Goal: Information Seeking & Learning: Learn about a topic

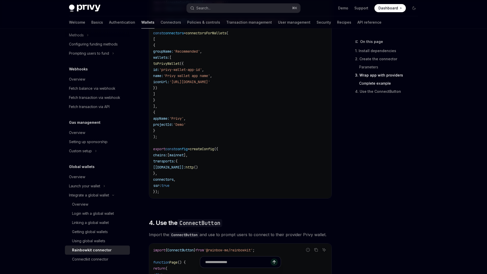
scroll to position [993, 0]
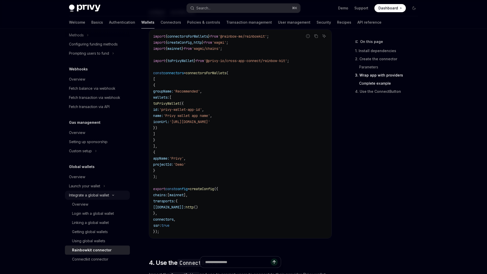
click at [107, 196] on div "Integrate a global wallet" at bounding box center [89, 195] width 40 height 6
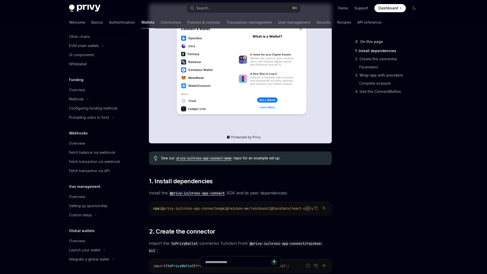
scroll to position [109, 0]
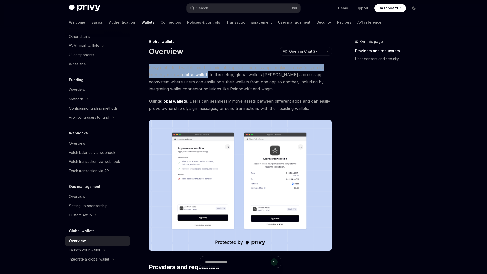
drag, startPoint x: 208, startPoint y: 75, endPoint x: 149, endPoint y: 70, distance: 59.6
click at [145, 58] on div at bounding box center [145, 58] width 0 height 0
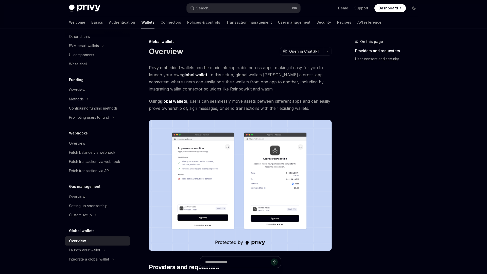
click at [261, 75] on span "Privy embedded wallets can be made interoperable across apps, making it easy fo…" at bounding box center [240, 78] width 183 height 28
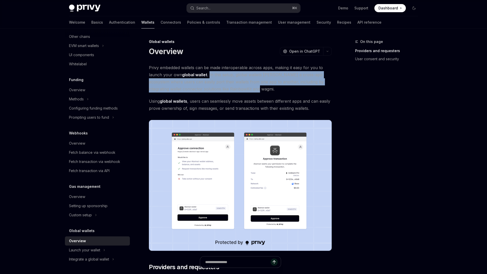
drag, startPoint x: 209, startPoint y: 74, endPoint x: 254, endPoint y: 92, distance: 48.7
click at [254, 92] on span "Privy embedded wallets can be made interoperable across apps, making it easy fo…" at bounding box center [240, 78] width 183 height 28
click at [251, 92] on div at bounding box center [251, 92] width 0 height 0
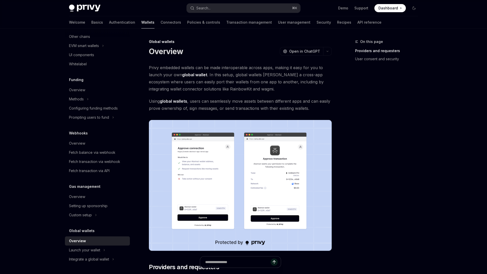
click at [233, 85] on span "Privy embedded wallets can be made interoperable across apps, making it easy fo…" at bounding box center [240, 78] width 183 height 28
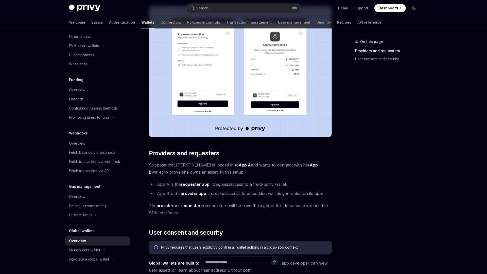
scroll to position [120, 0]
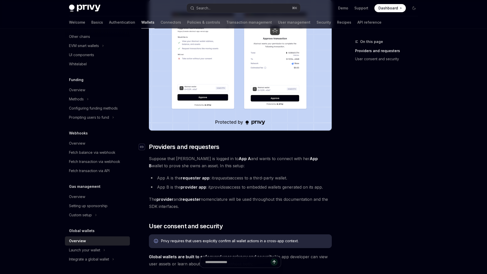
drag, startPoint x: 214, startPoint y: 163, endPoint x: 139, endPoint y: 148, distance: 76.7
click at [149, 148] on div "Privy embedded wallets can be made interoperable across apps, making it easy fo…" at bounding box center [240, 196] width 183 height 504
click at [136, 135] on div at bounding box center [136, 135] width 0 height 0
click at [228, 162] on span "Suppose that [PERSON_NAME] is logged in to App A and wants to connect with her …" at bounding box center [240, 162] width 183 height 14
drag, startPoint x: 157, startPoint y: 177, endPoint x: 306, endPoint y: 177, distance: 148.9
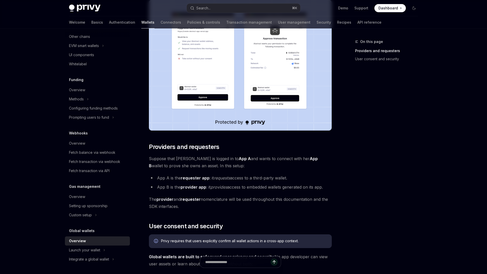
click at [306, 177] on li "App A is the requester app : it requests access to a third-party wallet." at bounding box center [240, 177] width 183 height 7
click at [303, 168] on div at bounding box center [303, 168] width 0 height 0
click at [192, 186] on strong "provider app" at bounding box center [194, 186] width 26 height 5
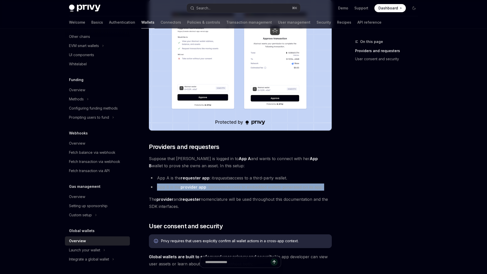
click at [192, 186] on strong "provider app" at bounding box center [194, 186] width 26 height 5
click at [188, 177] on div at bounding box center [188, 177] width 0 height 0
click at [219, 188] on em "provides" at bounding box center [219, 186] width 17 height 5
drag, startPoint x: 149, startPoint y: 199, endPoint x: 197, endPoint y: 206, distance: 48.2
click at [197, 206] on span "The provider and requester nomenclature will be used throughout this documentat…" at bounding box center [240, 202] width 183 height 14
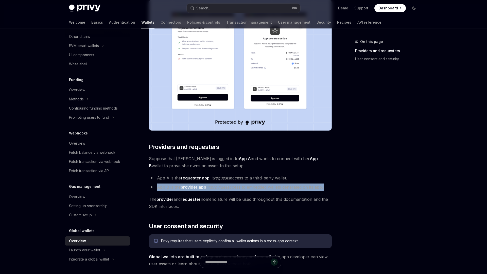
click at [194, 209] on div at bounding box center [194, 209] width 0 height 0
click at [218, 207] on span "The provider and requester nomenclature will be used throughout this documentat…" at bounding box center [240, 202] width 183 height 14
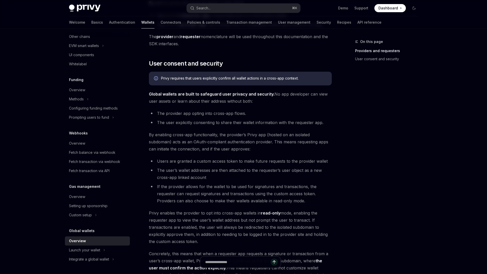
scroll to position [283, 0]
click at [208, 60] on span "User consent and security" at bounding box center [186, 63] width 74 height 8
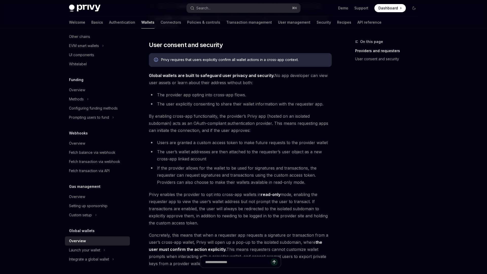
scroll to position [303, 0]
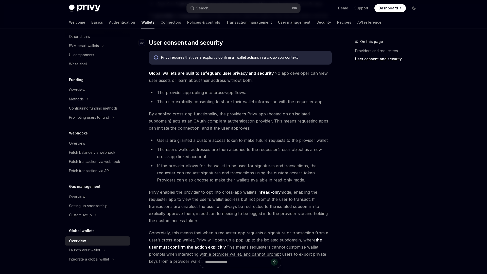
click at [198, 41] on span "User consent and security" at bounding box center [186, 43] width 74 height 8
click at [197, 58] on div "Privy requires that users explicitly confirm all wallet actions in a cross-app …" at bounding box center [244, 58] width 166 height 6
click at [194, 60] on div at bounding box center [194, 60] width 0 height 0
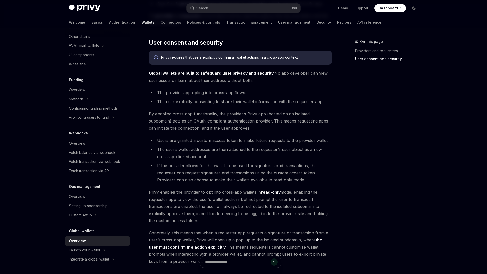
click at [298, 82] on span "Global wallets are built to safeguard user privacy and security. No app develop…" at bounding box center [240, 77] width 183 height 14
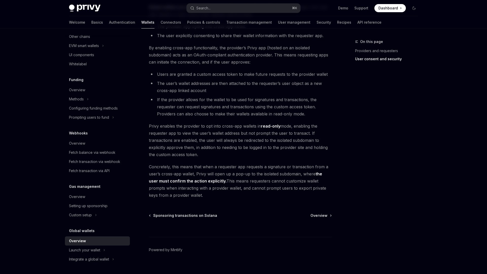
scroll to position [372, 0]
